Goal: Complete application form: Complete application form

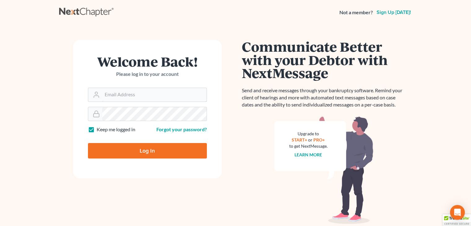
type input "[EMAIL_ADDRESS][DOMAIN_NAME]"
click at [162, 154] on input "Log In" at bounding box center [147, 150] width 119 height 15
type input "Thinking..."
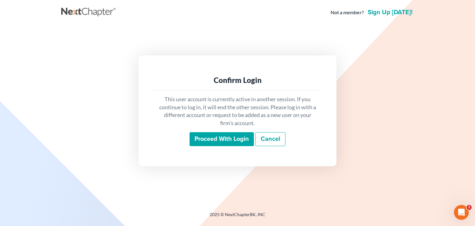
click at [212, 144] on input "Proceed with login" at bounding box center [222, 139] width 64 height 14
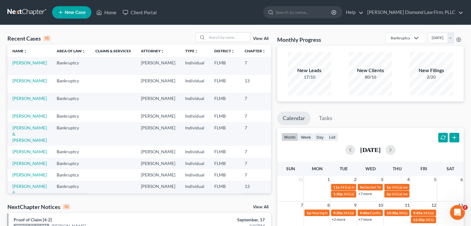
click at [64, 13] on link "New Case" at bounding box center [71, 12] width 39 height 12
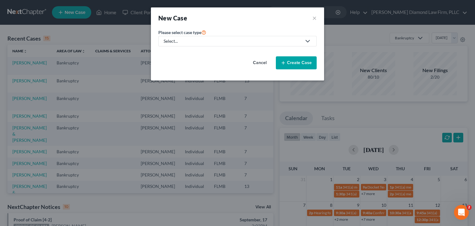
click at [175, 41] on div "Select..." at bounding box center [233, 41] width 138 height 6
click at [175, 53] on div "Bankruptcy" at bounding box center [177, 53] width 26 height 6
select select "15"
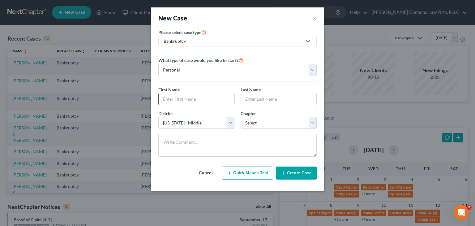
click at [181, 98] on input "text" at bounding box center [197, 99] width 76 height 12
type input "[PERSON_NAME]"
click at [275, 98] on input "text" at bounding box center [279, 99] width 76 height 12
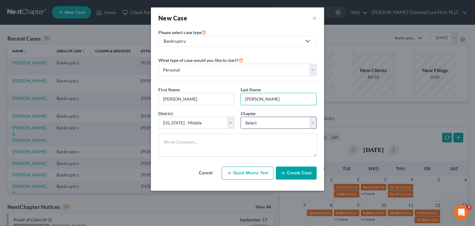
type input "[PERSON_NAME]"
click at [264, 122] on select "Select 7 11 12 13" at bounding box center [279, 123] width 76 height 12
click at [256, 121] on select "Select 7 11 12 13" at bounding box center [279, 123] width 76 height 12
select select "0"
click at [241, 117] on select "Select 7 11 12 13" at bounding box center [279, 123] width 76 height 12
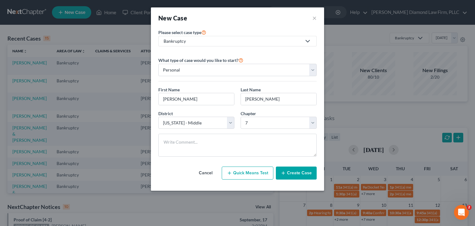
click at [297, 172] on button "Create Case" at bounding box center [296, 172] width 41 height 13
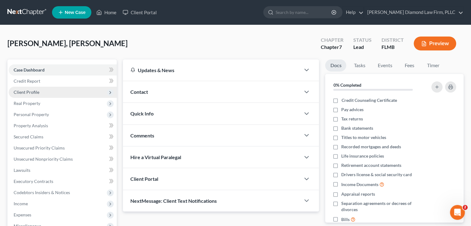
click at [41, 93] on span "Client Profile" at bounding box center [63, 92] width 108 height 11
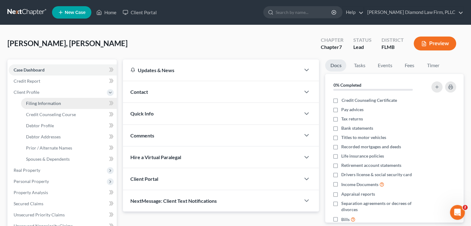
click at [53, 106] on link "Filing Information" at bounding box center [69, 103] width 96 height 11
select select "1"
select select "0"
select select "15"
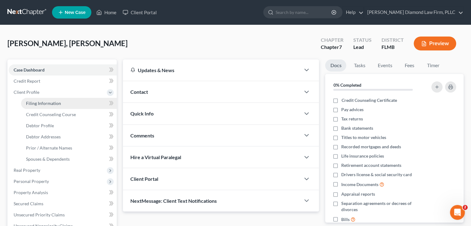
select select "9"
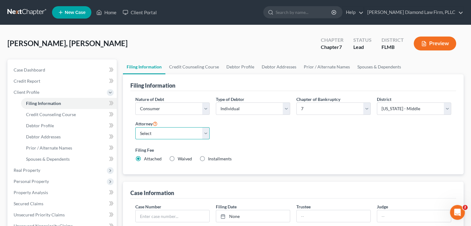
click at [151, 132] on select "Select [PERSON_NAME] - FLMB [PERSON_NAME] - FLSB [PERSON_NAME] - FLNB" at bounding box center [172, 133] width 74 height 12
select select "0"
click at [135, 127] on select "Select [PERSON_NAME] - FLMB [PERSON_NAME] - FLSB [PERSON_NAME] - FLNB" at bounding box center [172, 133] width 74 height 12
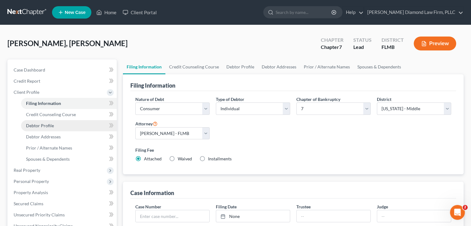
click at [47, 125] on span "Debtor Profile" at bounding box center [40, 125] width 28 height 5
select select "0"
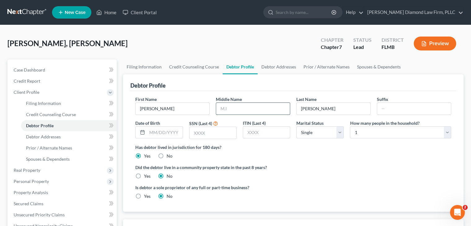
click at [234, 110] on input "text" at bounding box center [253, 109] width 74 height 12
type input "B"
click at [157, 130] on input "text" at bounding box center [164, 133] width 35 height 12
type input "[DATE]"
click at [198, 134] on input "text" at bounding box center [212, 133] width 47 height 12
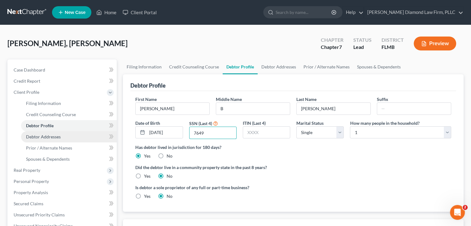
type input "7649"
click at [56, 136] on span "Debtor Addresses" at bounding box center [43, 136] width 35 height 5
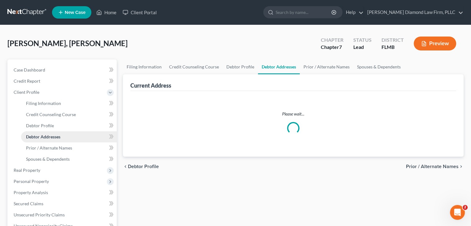
select select "0"
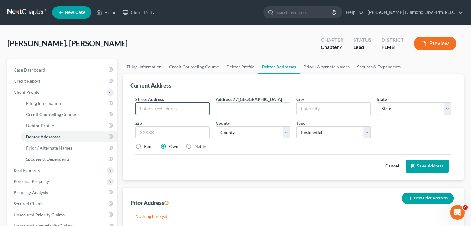
click at [156, 106] on input "text" at bounding box center [173, 109] width 74 height 12
paste input "7948 Datura Ln"
type input "7948 Datura Ln"
click at [323, 109] on input "text" at bounding box center [333, 109] width 74 height 12
type input "New Port [PERSON_NAME]"
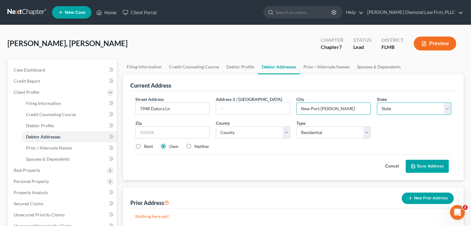
click at [410, 107] on select "State [US_STATE] AK AR AZ CA CO CT DE DC [GEOGRAPHIC_DATA] [GEOGRAPHIC_DATA] GU…" at bounding box center [414, 108] width 74 height 12
select select "9"
click at [377, 102] on select "State [US_STATE] AK AR AZ CA CO CT DE DC [GEOGRAPHIC_DATA] [GEOGRAPHIC_DATA] GU…" at bounding box center [414, 108] width 74 height 12
click at [178, 128] on input "text" at bounding box center [172, 132] width 74 height 12
type input "4"
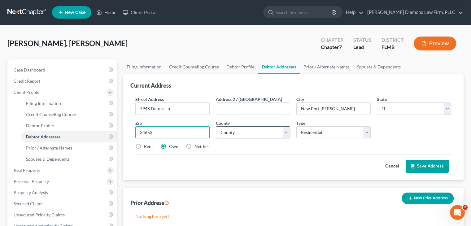
type input "34653"
click at [270, 128] on select "County [GEOGRAPHIC_DATA] [GEOGRAPHIC_DATA] [GEOGRAPHIC_DATA] [GEOGRAPHIC_DATA] …" at bounding box center [253, 132] width 74 height 12
select select "50"
click at [216, 126] on select "County [GEOGRAPHIC_DATA] [GEOGRAPHIC_DATA] [GEOGRAPHIC_DATA] [GEOGRAPHIC_DATA] …" at bounding box center [253, 132] width 74 height 12
click at [423, 165] on button "Save Address" at bounding box center [426, 166] width 43 height 13
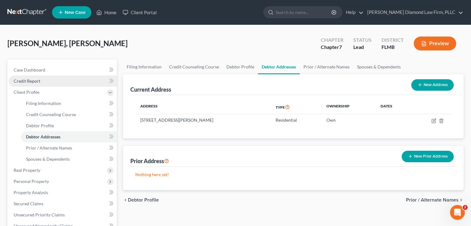
click at [32, 81] on span "Credit Report" at bounding box center [27, 80] width 27 height 5
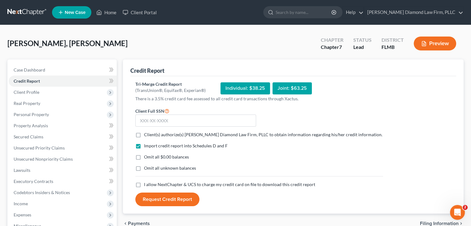
click at [144, 133] on label "Client(s) authorize(s) [PERSON_NAME] Diamond Law Firm, PLLC to obtain informati…" at bounding box center [263, 135] width 238 height 6
click at [146, 133] on input "Client(s) authorize(s) [PERSON_NAME] Diamond Law Firm, PLLC to obtain informati…" at bounding box center [148, 134] width 4 height 4
checkbox input "true"
click at [144, 184] on label "I allow NextChapter & UCS to charge my credit card on file to download this cre…" at bounding box center [229, 184] width 171 height 6
click at [146, 184] on input "I allow NextChapter & UCS to charge my credit card on file to download this cre…" at bounding box center [148, 183] width 4 height 4
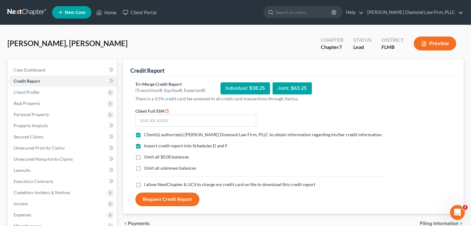
checkbox input "true"
click at [157, 117] on input "text" at bounding box center [195, 121] width 121 height 12
paste input "727-99-2323"
type input "727-99-2323"
click at [181, 199] on button "Request Credit Report" at bounding box center [167, 199] width 64 height 14
